Goal: Task Accomplishment & Management: Manage account settings

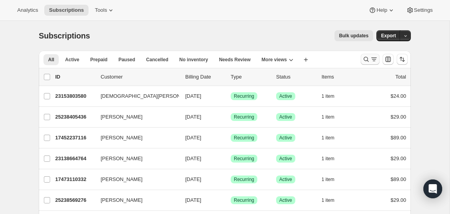
click at [370, 58] on icon "Search and filter results" at bounding box center [374, 59] width 8 height 8
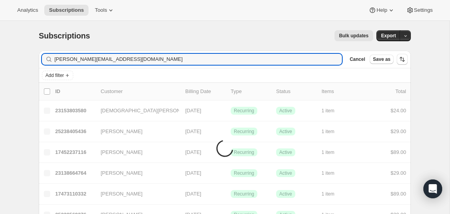
type input "[PERSON_NAME][EMAIL_ADDRESS][DOMAIN_NAME]"
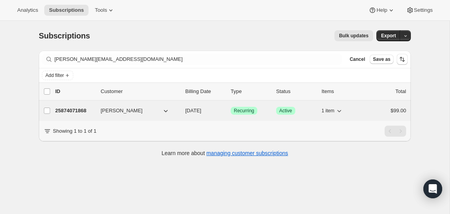
click at [64, 107] on p "25874071868" at bounding box center [74, 111] width 39 height 8
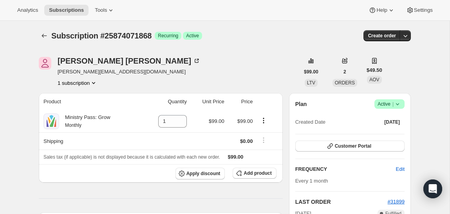
click at [403, 105] on span "Success Active |" at bounding box center [390, 103] width 30 height 9
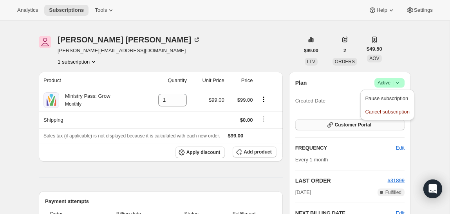
scroll to position [23, 0]
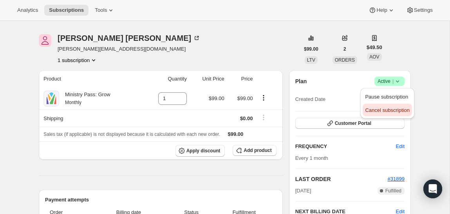
click at [386, 111] on span "Cancel subscription" at bounding box center [387, 110] width 44 height 6
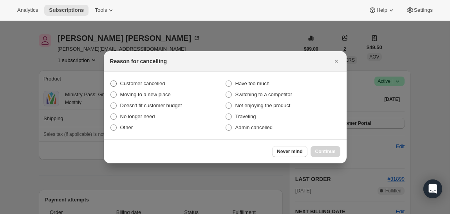
click at [164, 81] on span "Customer cancelled" at bounding box center [142, 83] width 45 height 6
click at [111, 81] on input "Customer cancelled" at bounding box center [111, 80] width 0 height 0
radio input "true"
click at [319, 150] on span "Continue" at bounding box center [326, 151] width 20 height 6
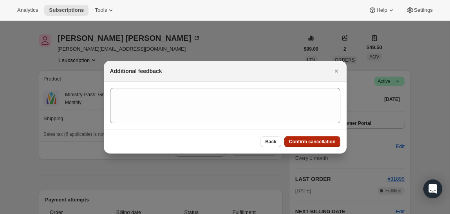
click at [316, 141] on span "Confirm cancellation" at bounding box center [312, 141] width 47 height 6
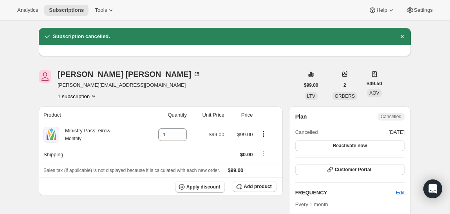
scroll to position [0, 0]
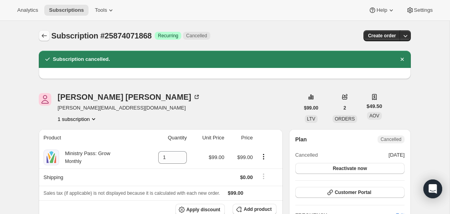
click at [45, 32] on button "Subscriptions" at bounding box center [44, 35] width 11 height 11
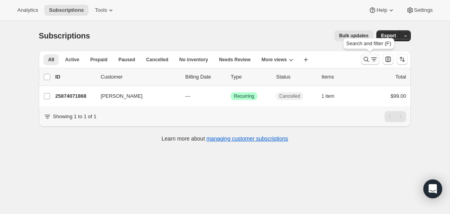
click at [367, 62] on icon "Search and filter results" at bounding box center [367, 59] width 8 height 8
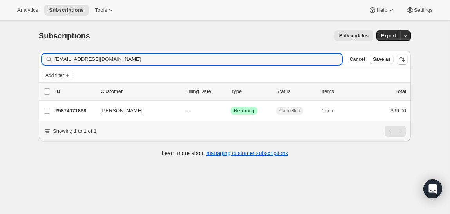
type input "[EMAIL_ADDRESS][DOMAIN_NAME]"
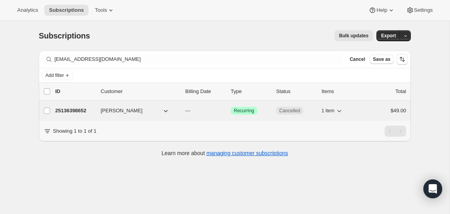
click at [79, 109] on p "25136398652" at bounding box center [74, 111] width 39 height 8
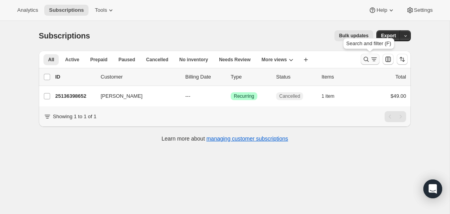
click at [366, 56] on icon "Search and filter results" at bounding box center [367, 59] width 8 height 8
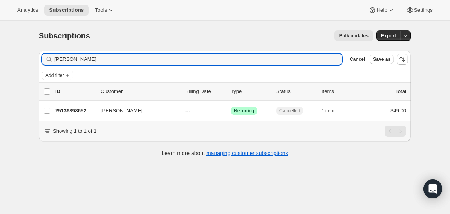
type input "[PERSON_NAME]"
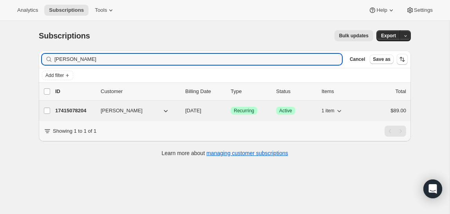
click at [67, 109] on p "17415078204" at bounding box center [74, 111] width 39 height 8
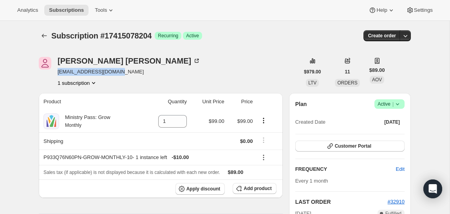
drag, startPoint x: 121, startPoint y: 71, endPoint x: 58, endPoint y: 71, distance: 63.1
click at [58, 71] on span "[EMAIL_ADDRESS][DOMAIN_NAME]" at bounding box center [129, 72] width 143 height 8
copy span "[EMAIL_ADDRESS][DOMAIN_NAME]"
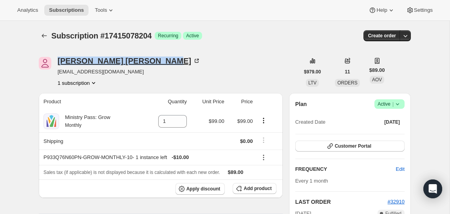
drag, startPoint x: 56, startPoint y: 55, endPoint x: 125, endPoint y: 62, distance: 69.4
copy div "[PERSON_NAME]"
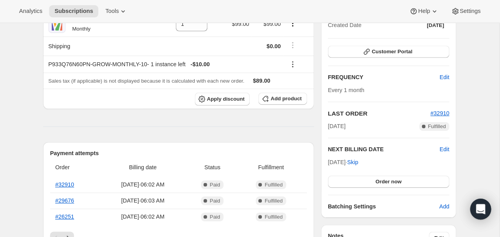
scroll to position [99, 0]
